Goal: Obtain resource: Download file/media

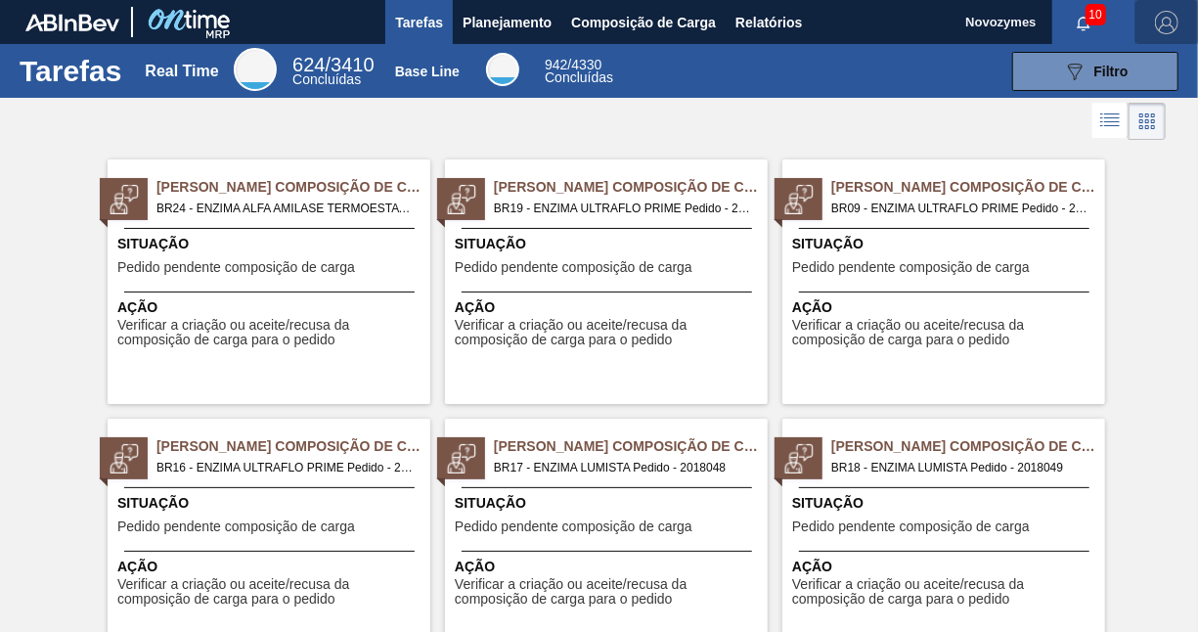
click at [1170, 24] on img "button" at bounding box center [1166, 22] width 23 height 23
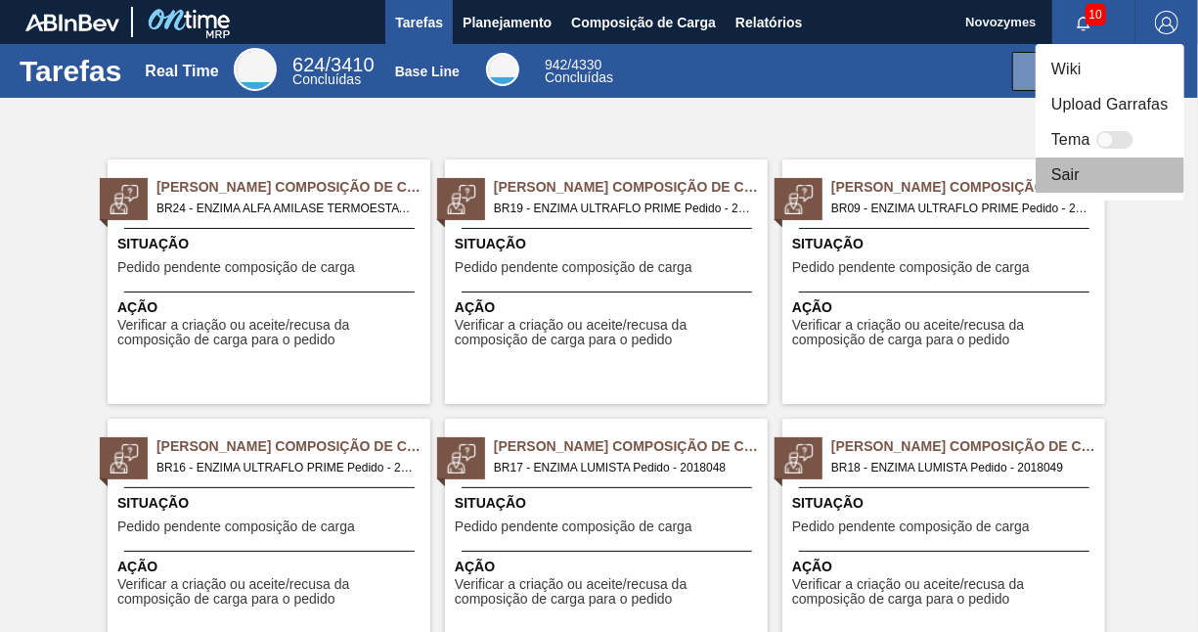
click at [1071, 174] on li "Sair" at bounding box center [1109, 174] width 149 height 35
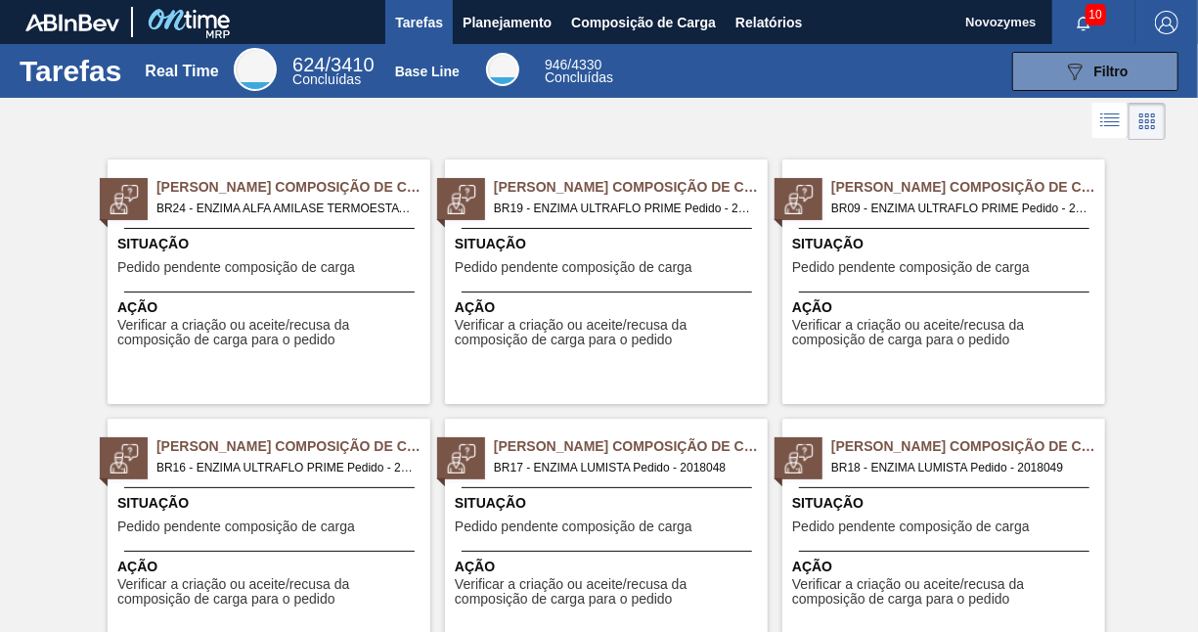
drag, startPoint x: 1094, startPoint y: 12, endPoint x: 741, endPoint y: 130, distance: 372.3
click at [741, 130] on div at bounding box center [599, 121] width 1198 height 47
click at [1084, 24] on icon "button" at bounding box center [1082, 24] width 13 height 14
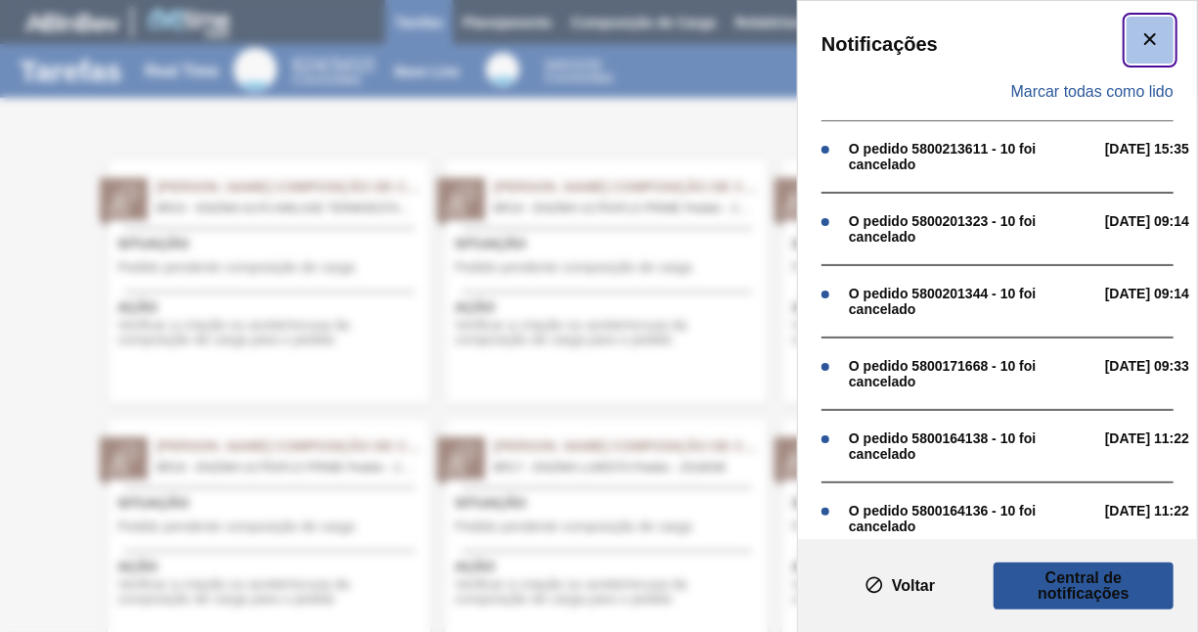
click at [1147, 34] on icon "botão de ícone" at bounding box center [1149, 38] width 23 height 23
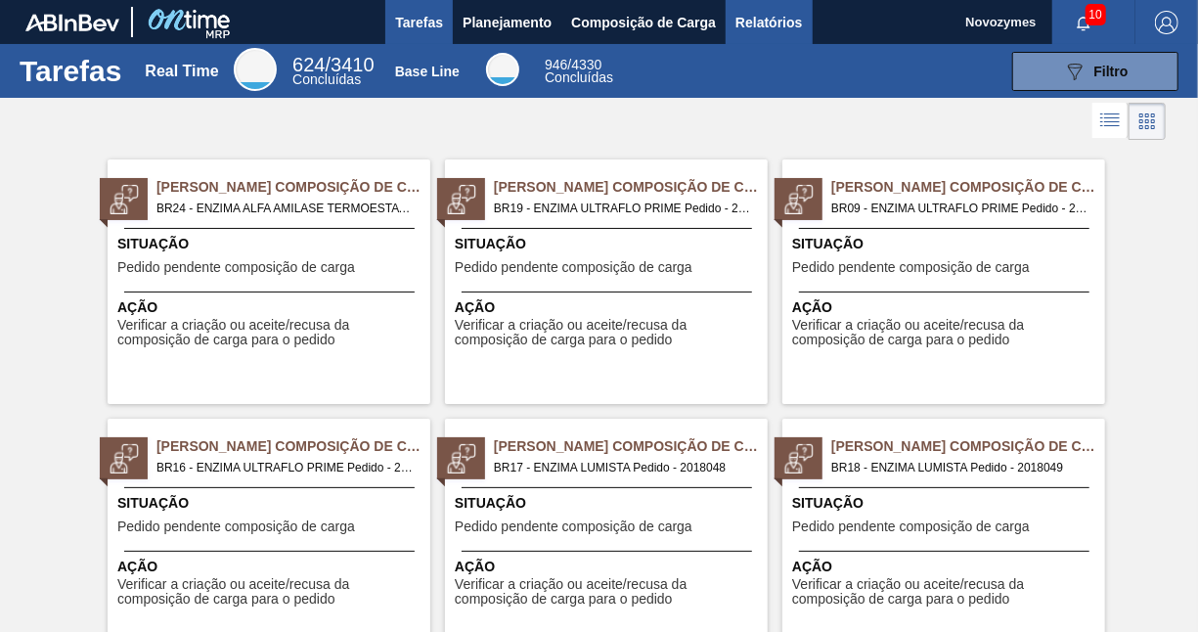
click at [783, 20] on span "Relatórios" at bounding box center [768, 22] width 66 height 23
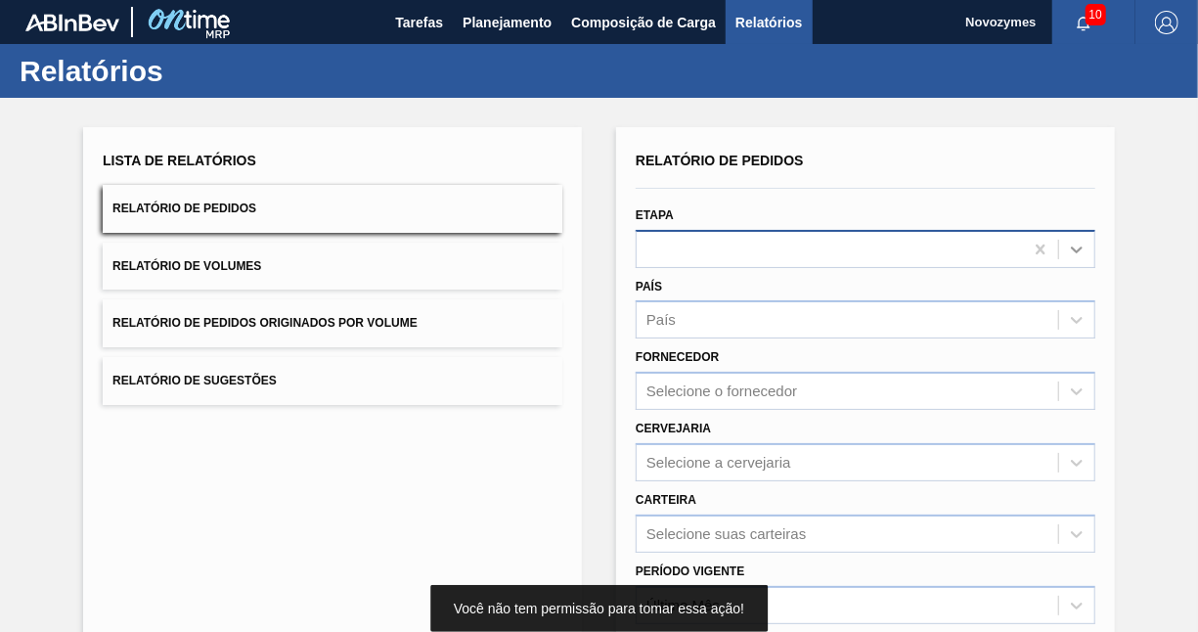
click at [1073, 254] on icon at bounding box center [1077, 250] width 20 height 20
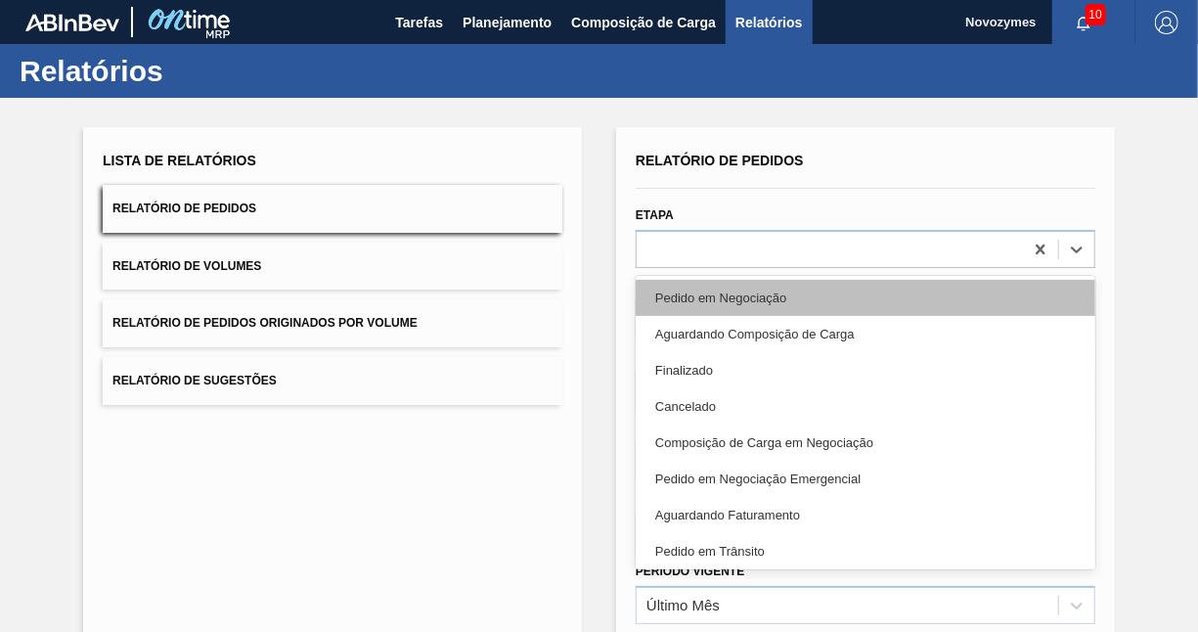
click at [838, 289] on div "Pedido em Negociação" at bounding box center [866, 298] width 460 height 36
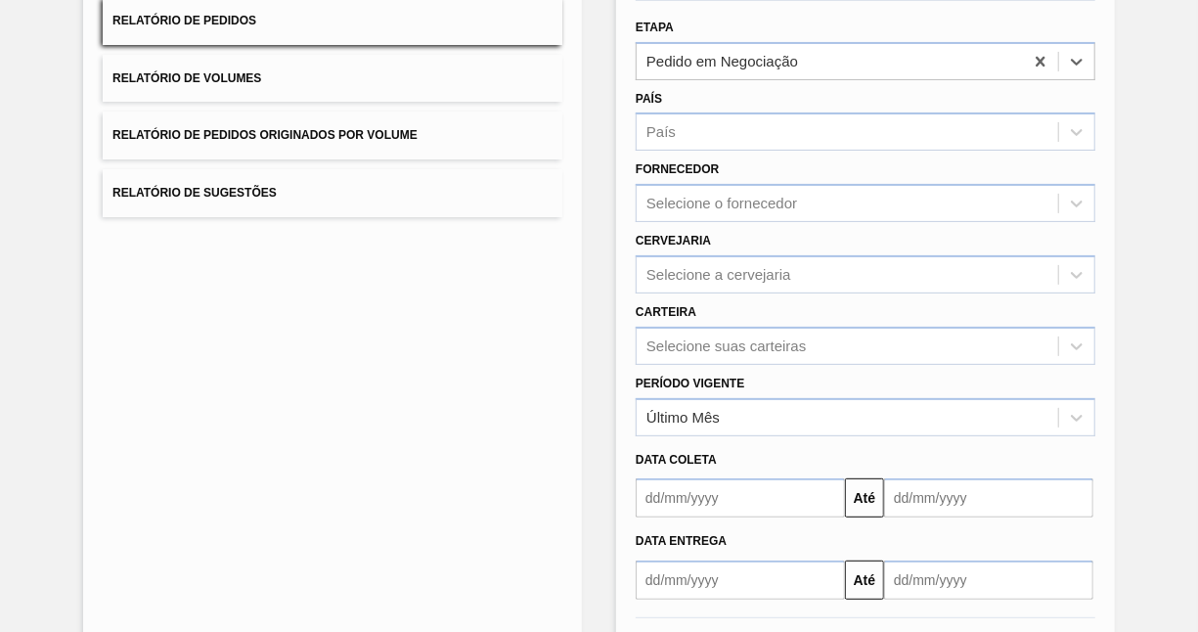
scroll to position [272, 0]
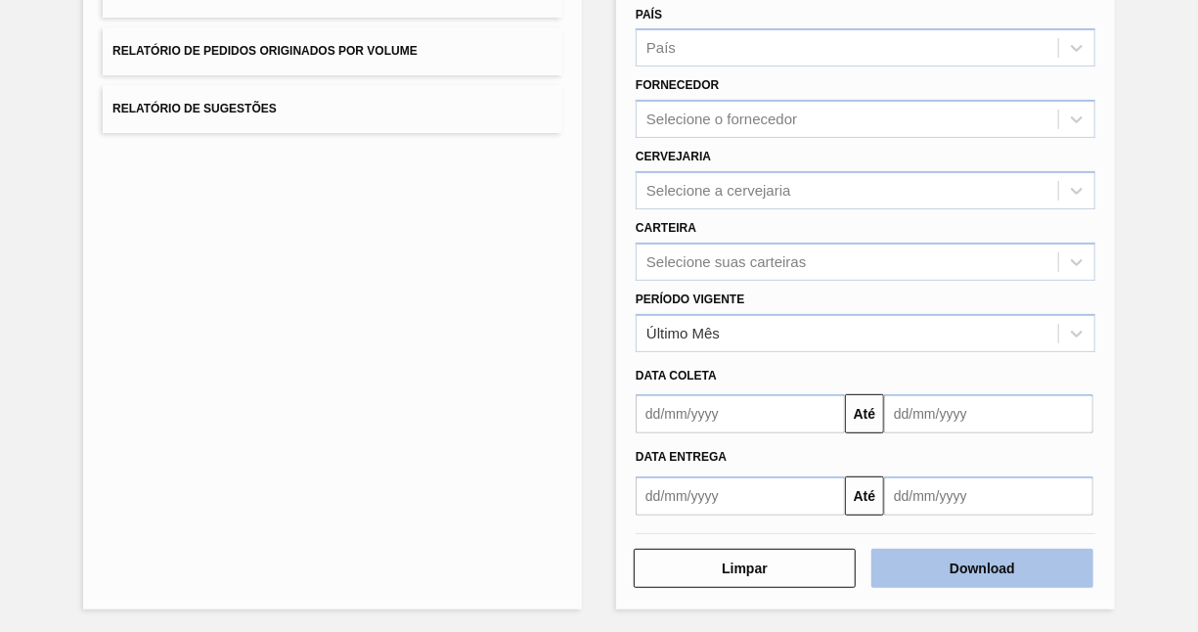
click at [957, 567] on button "Download" at bounding box center [982, 567] width 222 height 39
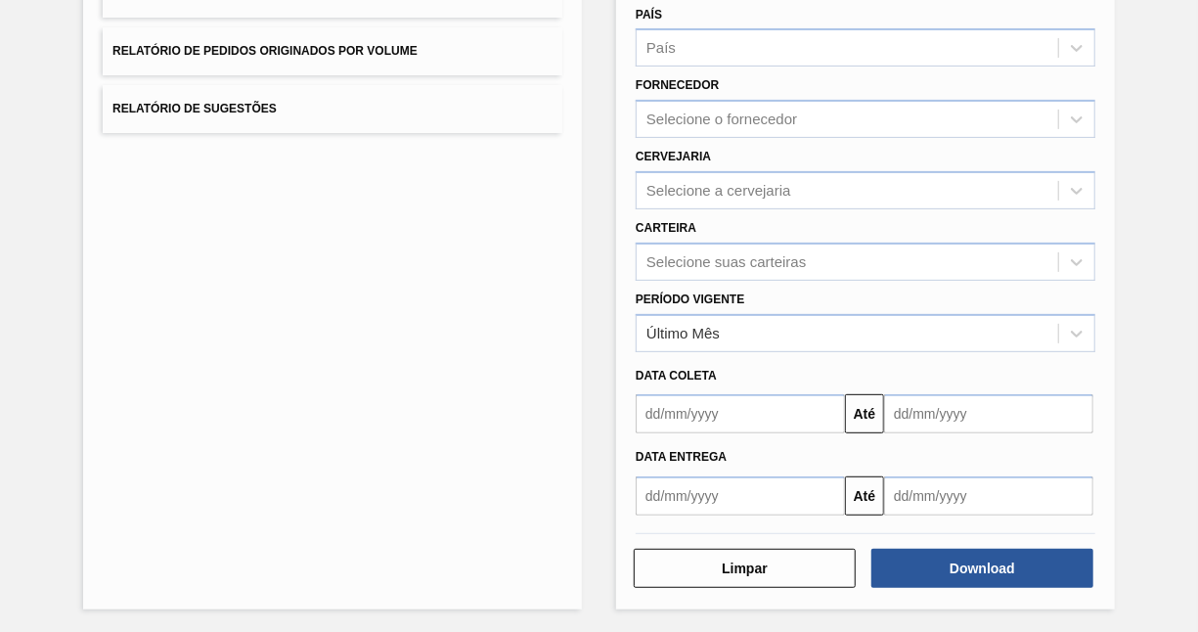
scroll to position [0, 0]
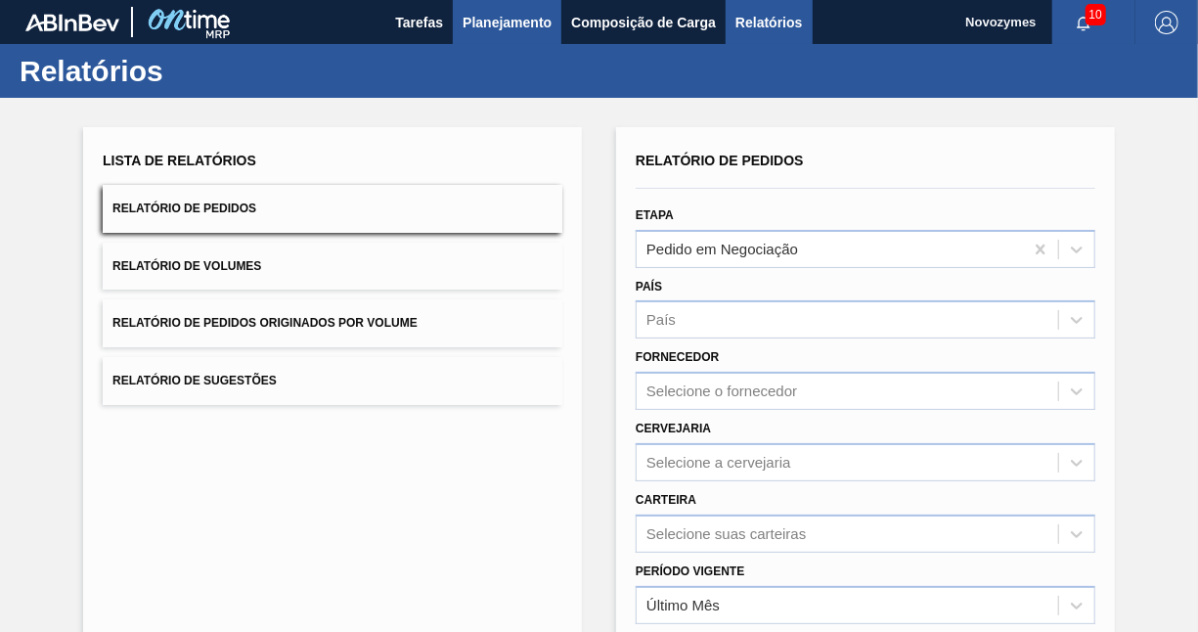
click at [504, 17] on span "Planejamento" at bounding box center [506, 22] width 89 height 23
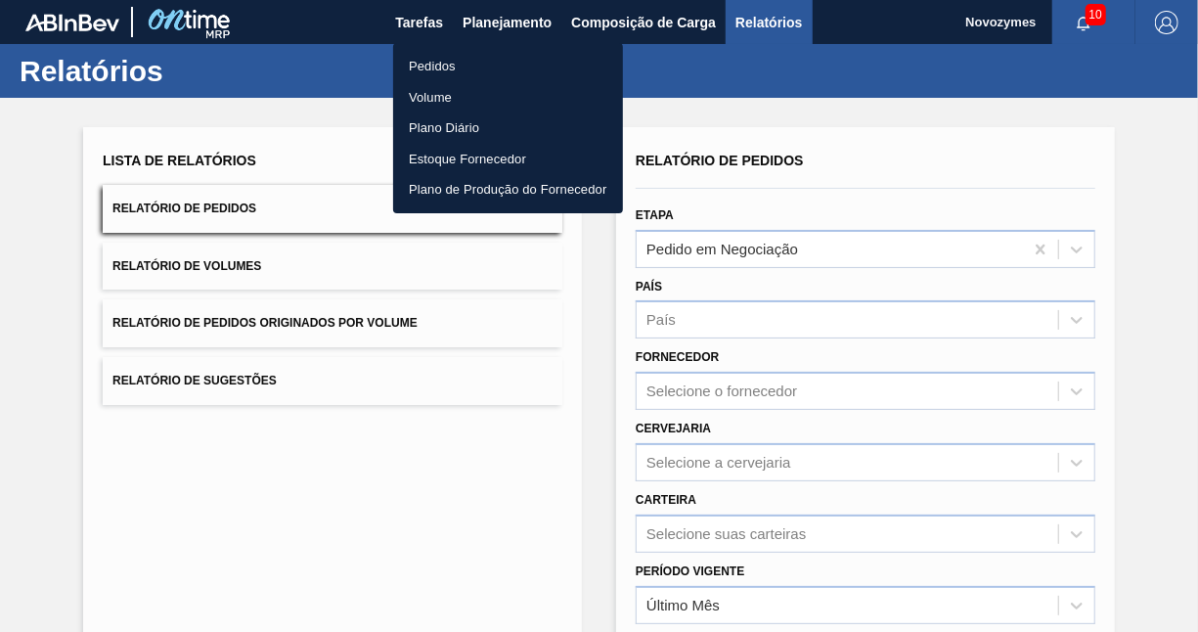
click at [443, 63] on li "Pedidos" at bounding box center [508, 66] width 230 height 31
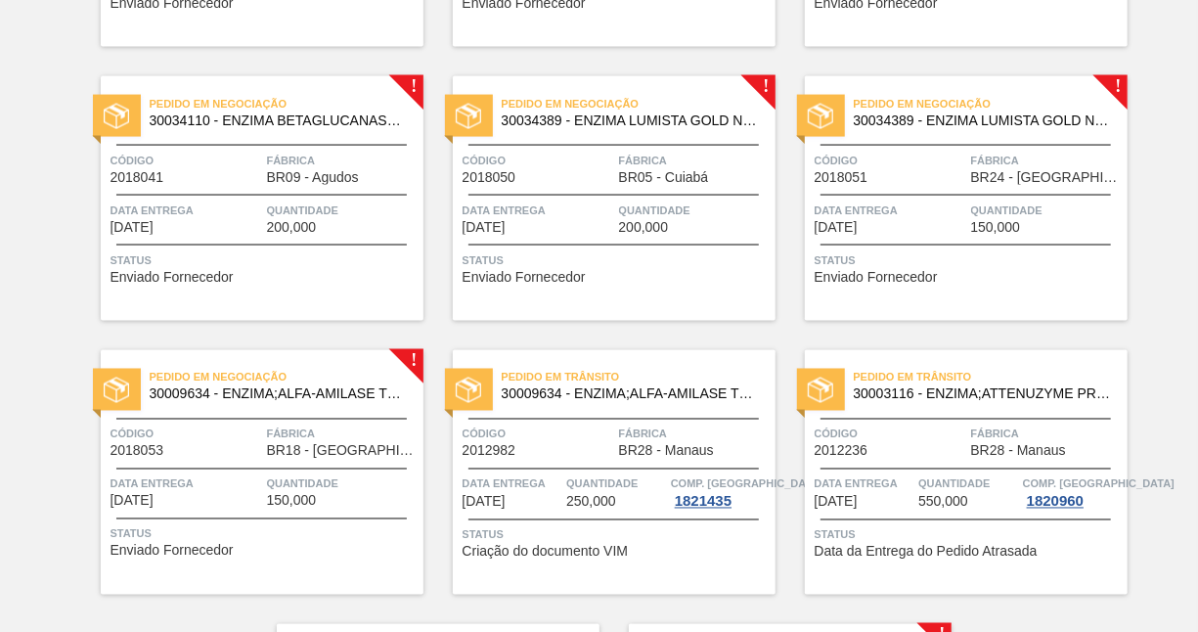
scroll to position [1369, 0]
